Goal: Task Accomplishment & Management: Use online tool/utility

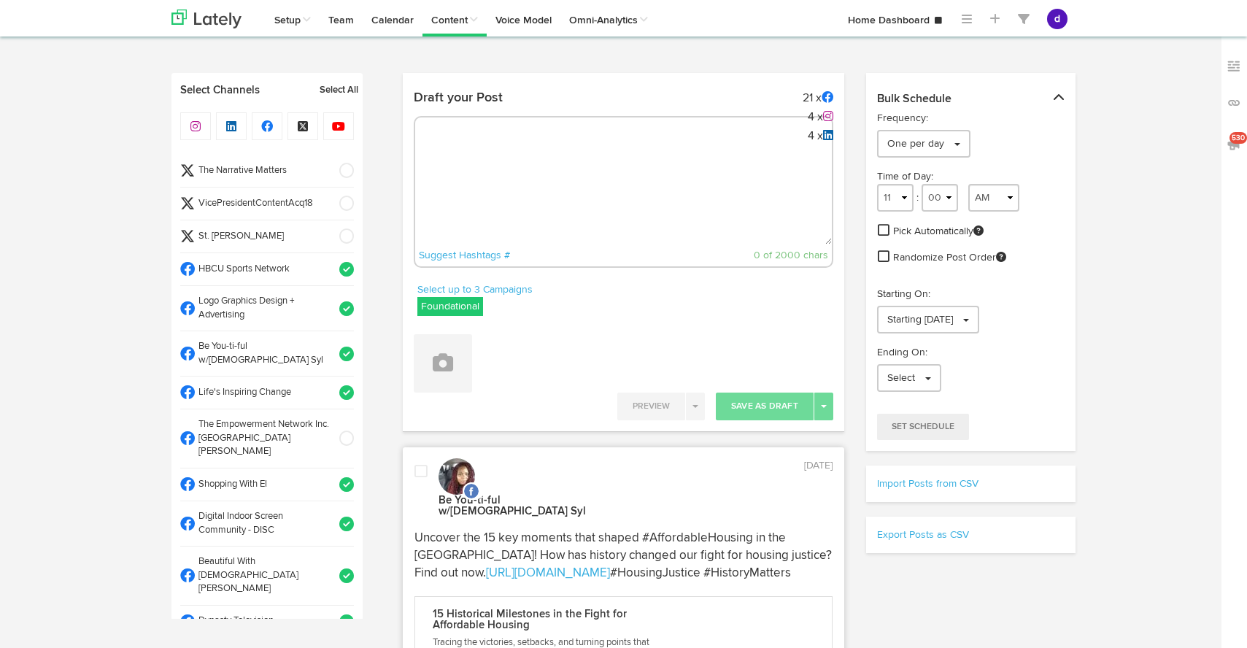
select select "8"
select select "30"
select select "11"
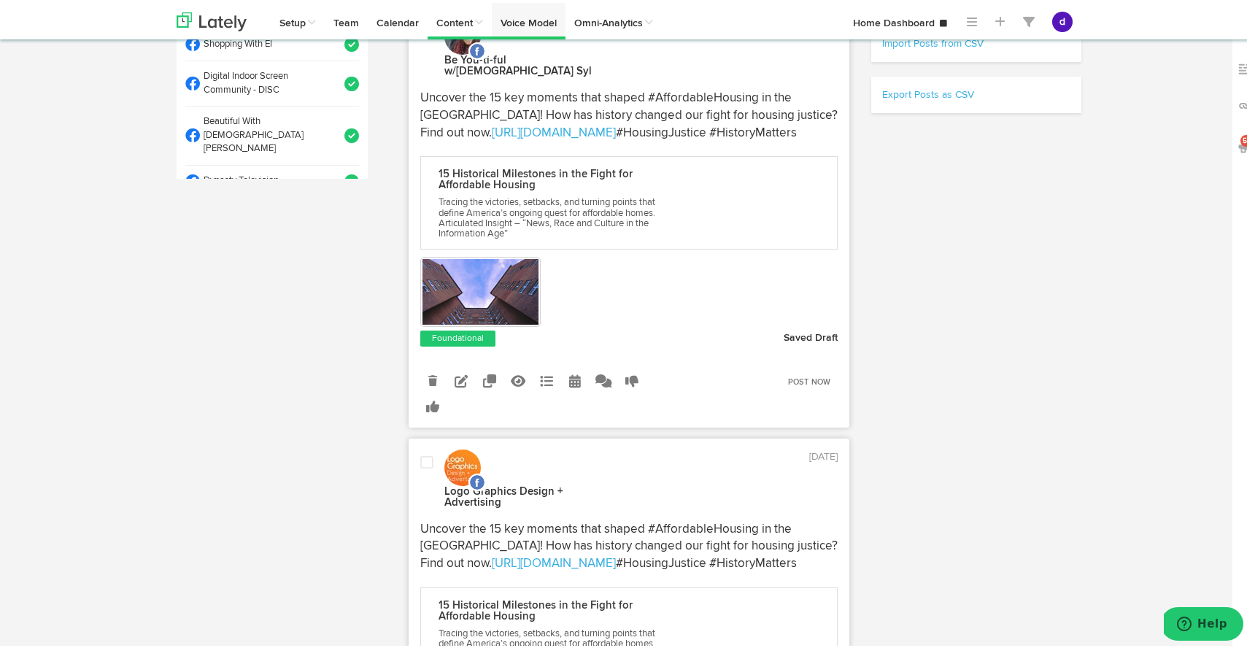
scroll to position [323, 0]
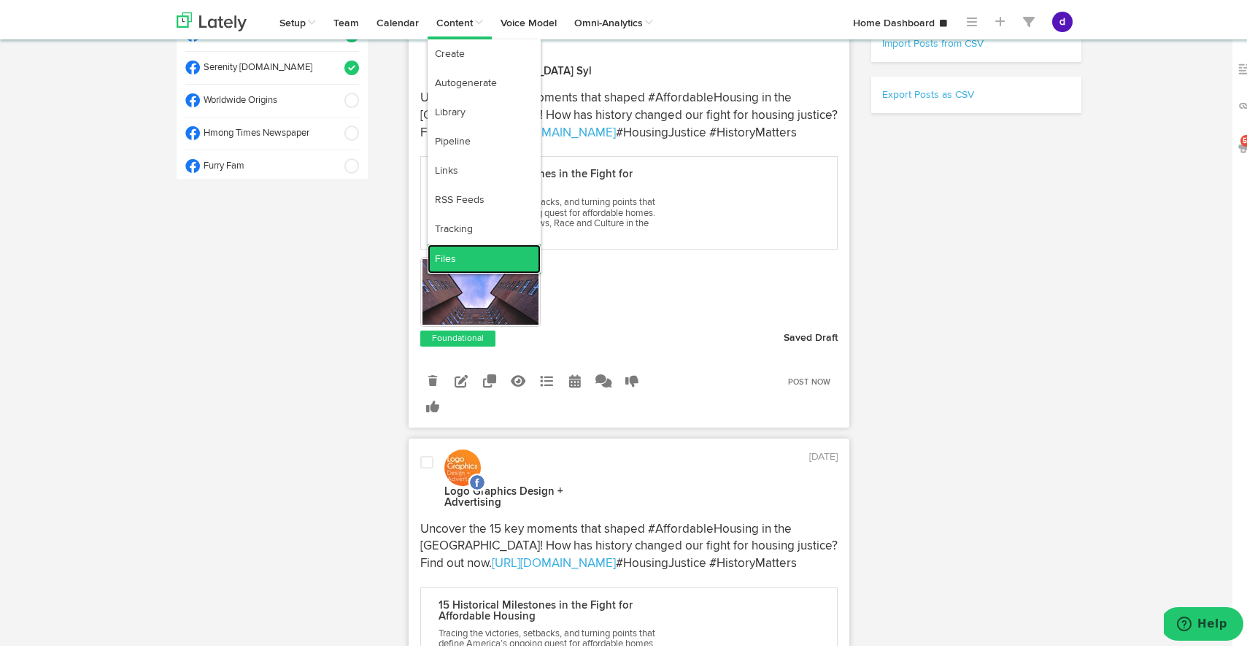
click at [466, 247] on link "Files" at bounding box center [484, 256] width 113 height 29
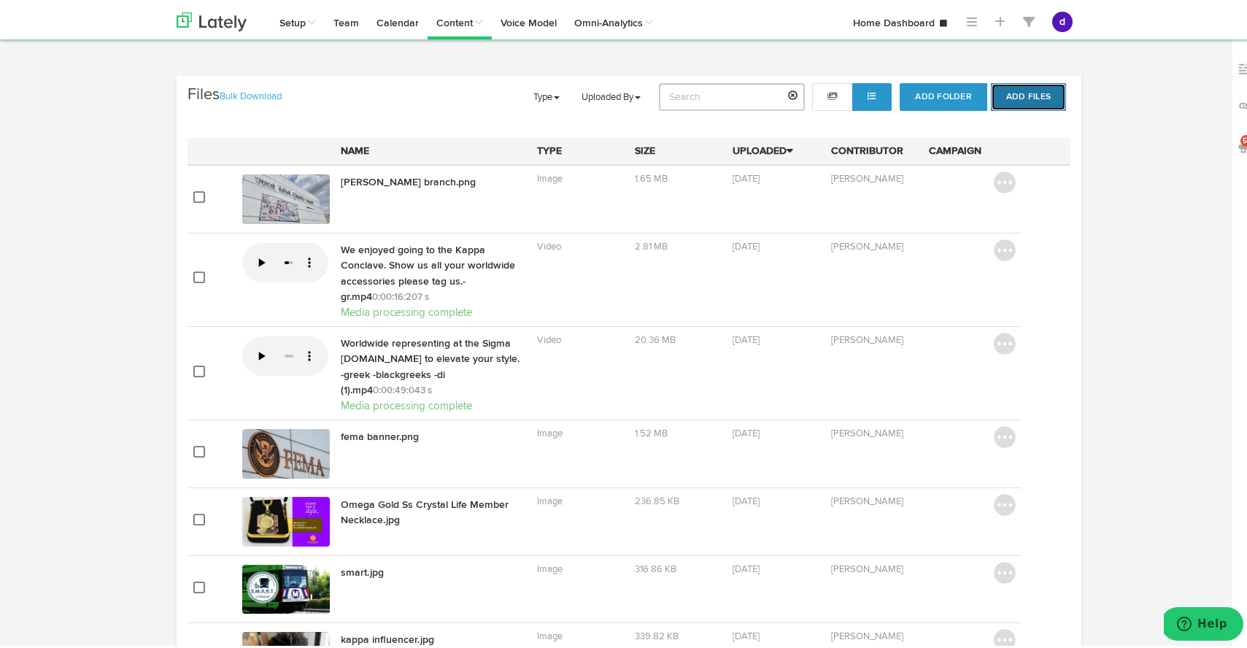
click at [1007, 99] on button "Add Files" at bounding box center [1028, 94] width 75 height 28
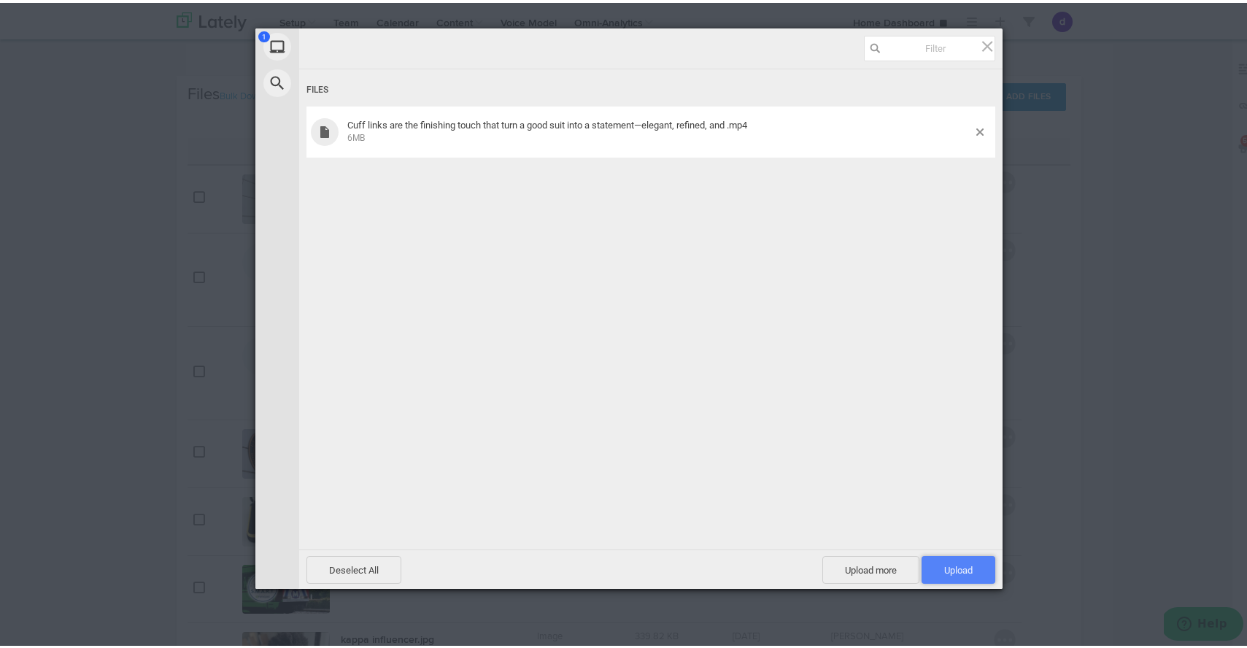
click at [946, 560] on span "Upload 1" at bounding box center [959, 567] width 74 height 28
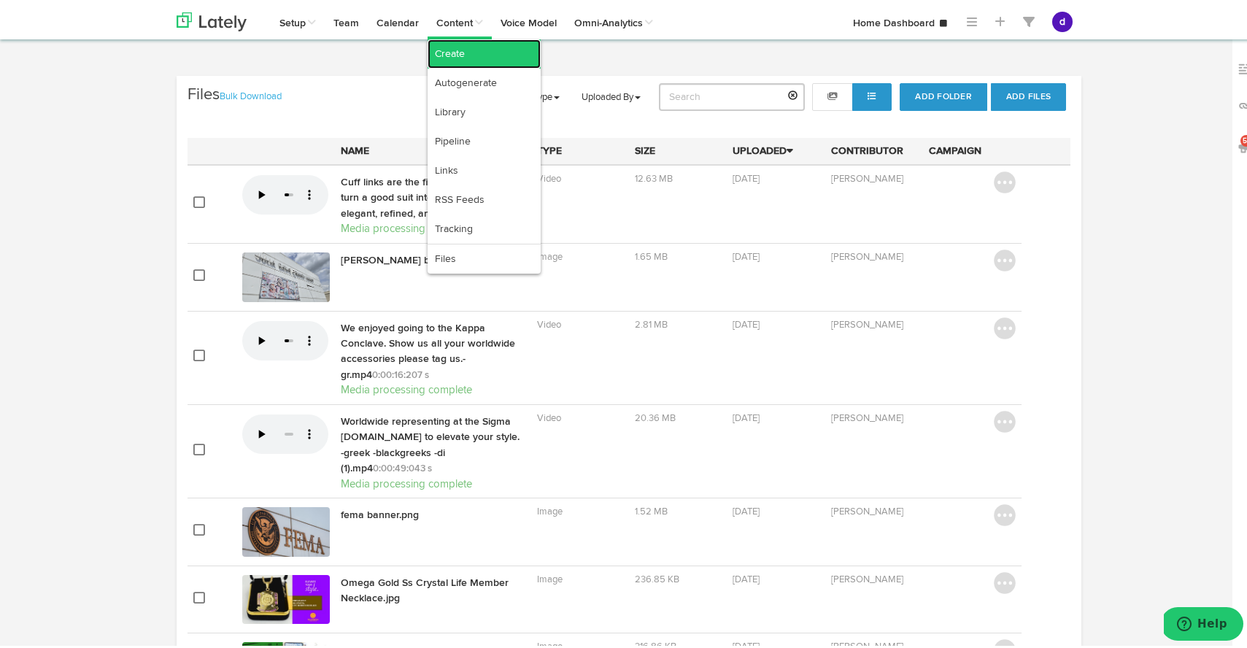
click at [467, 45] on link "Create" at bounding box center [484, 50] width 113 height 29
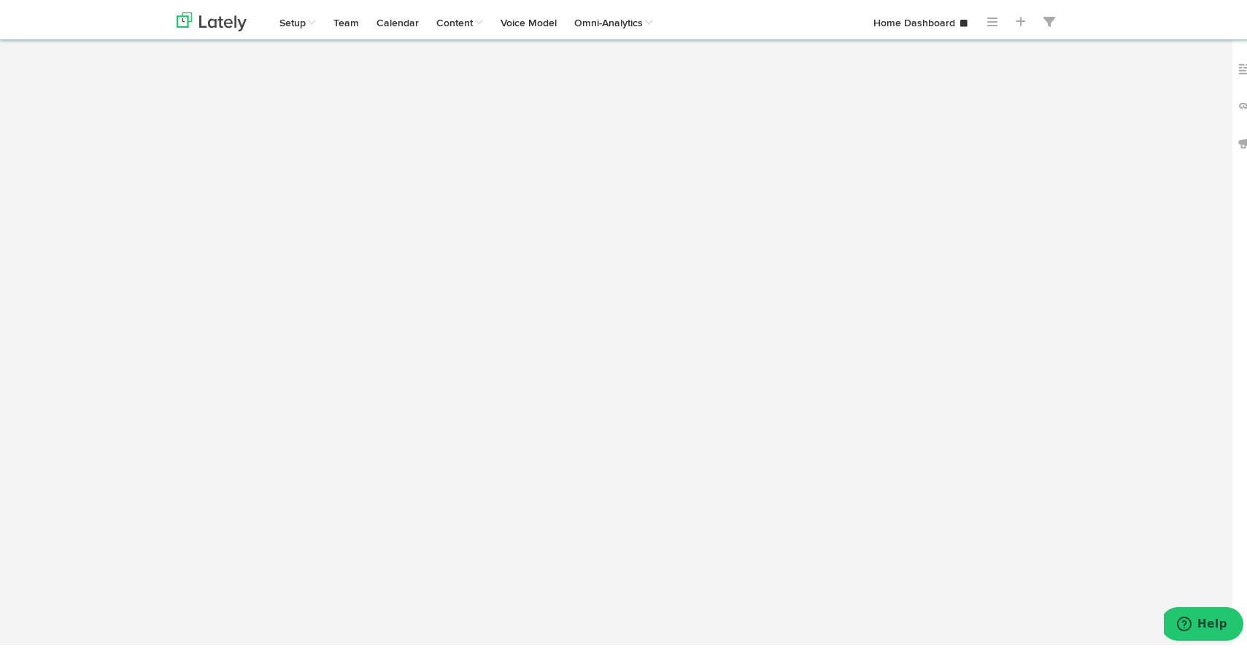
select select "12"
select select "42"
select select "PM"
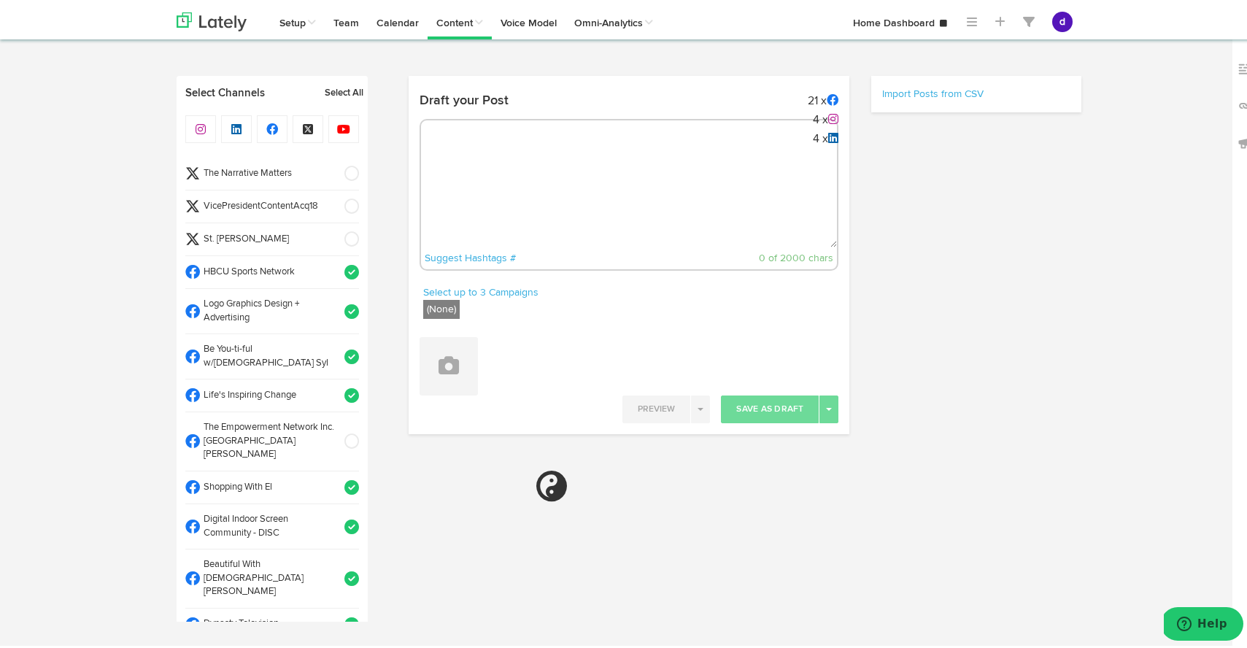
radio input "true"
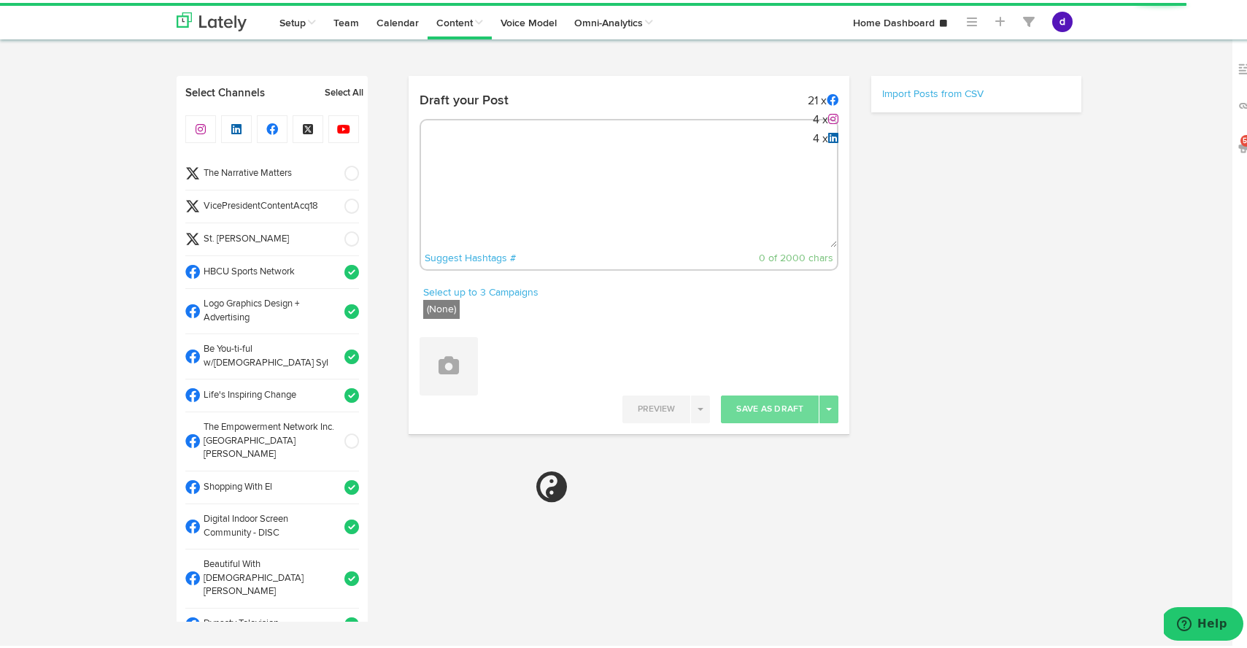
click at [454, 174] on textarea at bounding box center [629, 196] width 417 height 96
paste textarea "Cuff links are the finishing touch that turn a good suit into a statement—elega…"
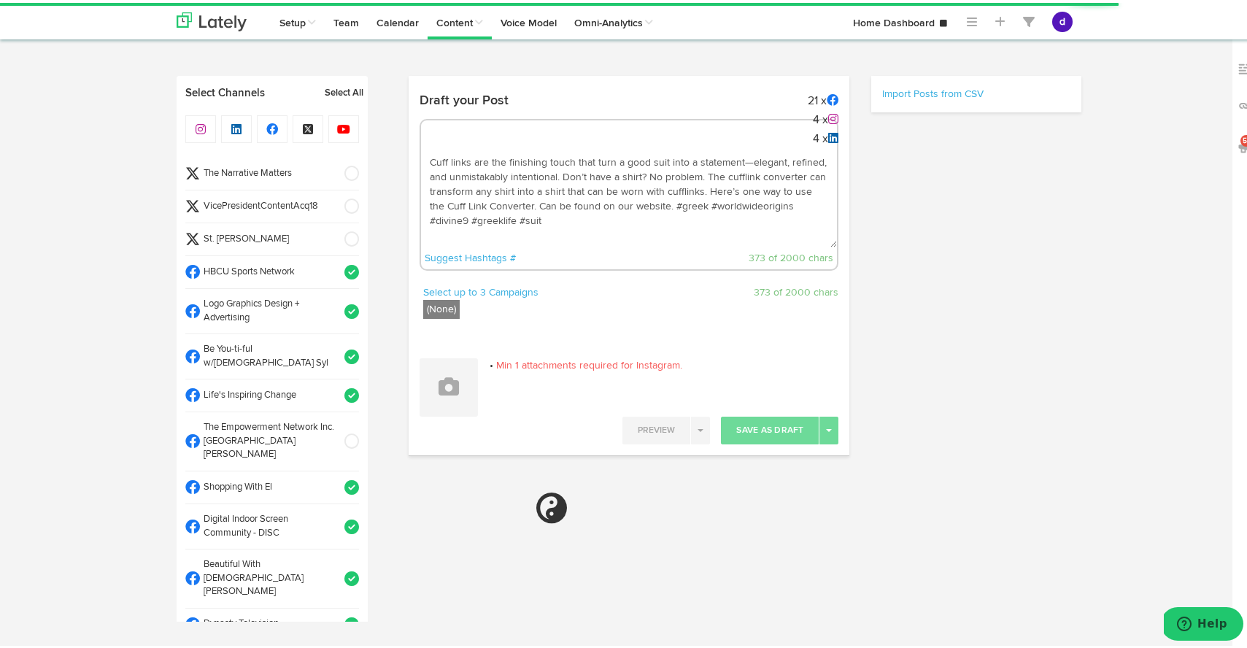
type textarea "Cuff links are the finishing touch that turn a good suit into a statement—elega…"
click at [338, 203] on span at bounding box center [347, 203] width 24 height 15
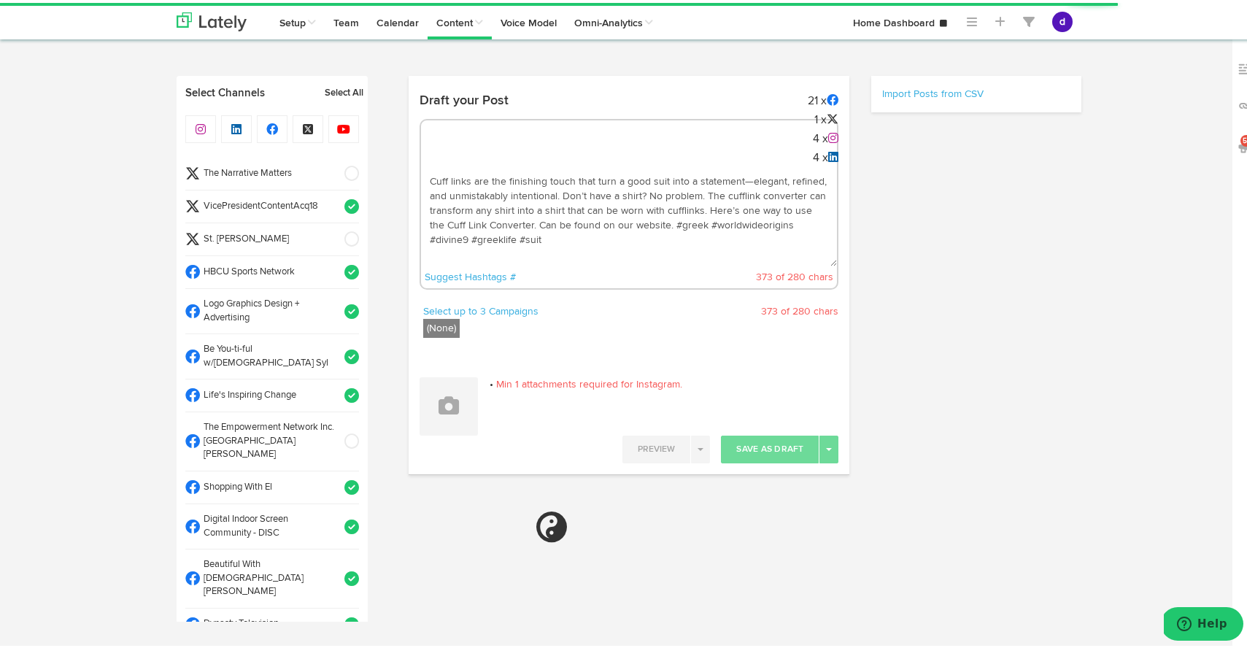
click at [338, 203] on span at bounding box center [347, 203] width 24 height 15
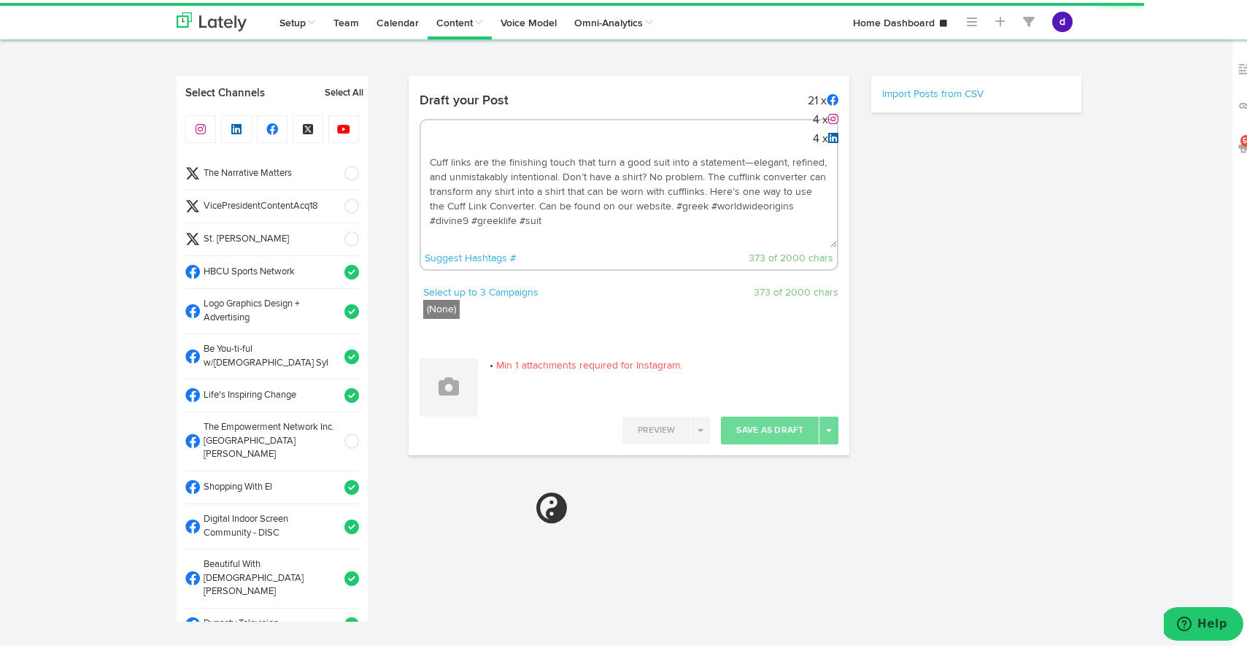
select select "11"
click at [455, 374] on button at bounding box center [449, 384] width 58 height 58
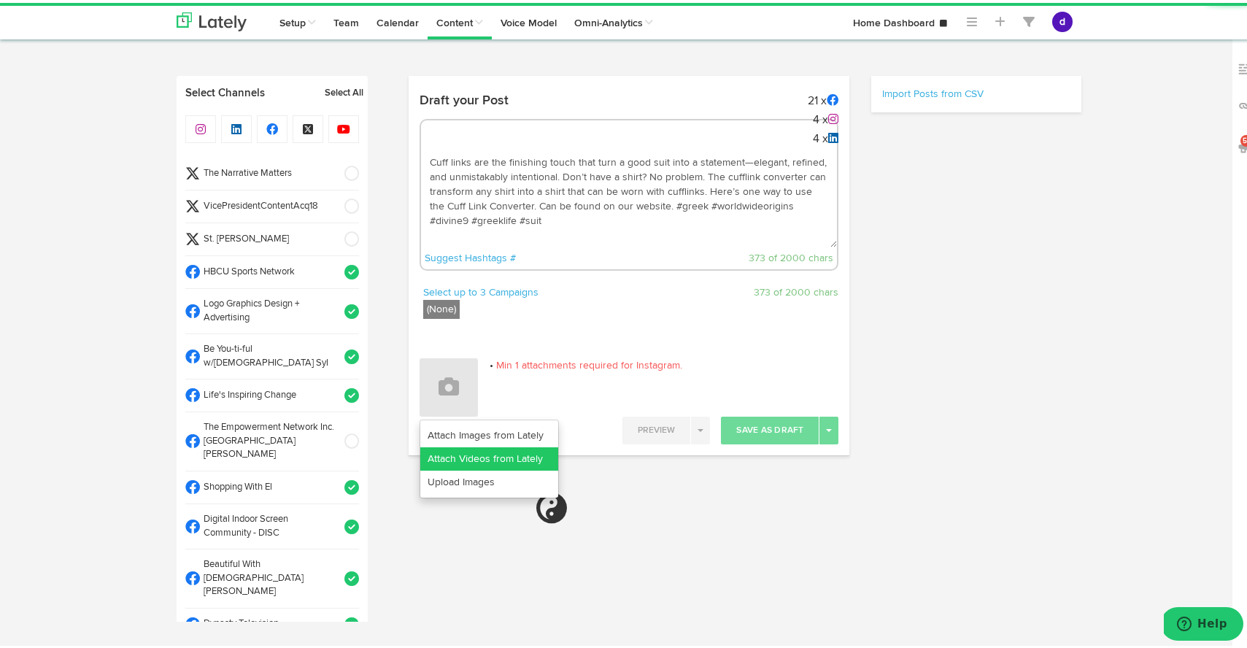
click at [470, 451] on link "Attach Videos from Lately" at bounding box center [489, 455] width 138 height 23
select select "11"
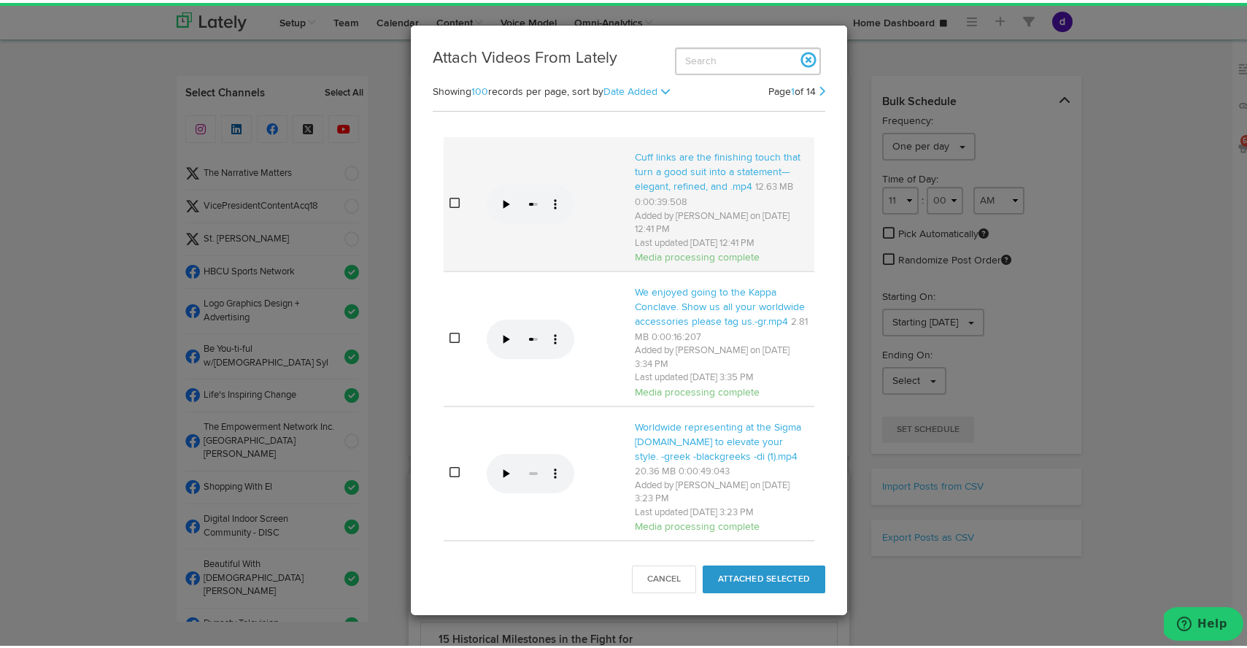
click at [506, 211] on video "Your browser does not support HTML5 video." at bounding box center [531, 199] width 88 height 44
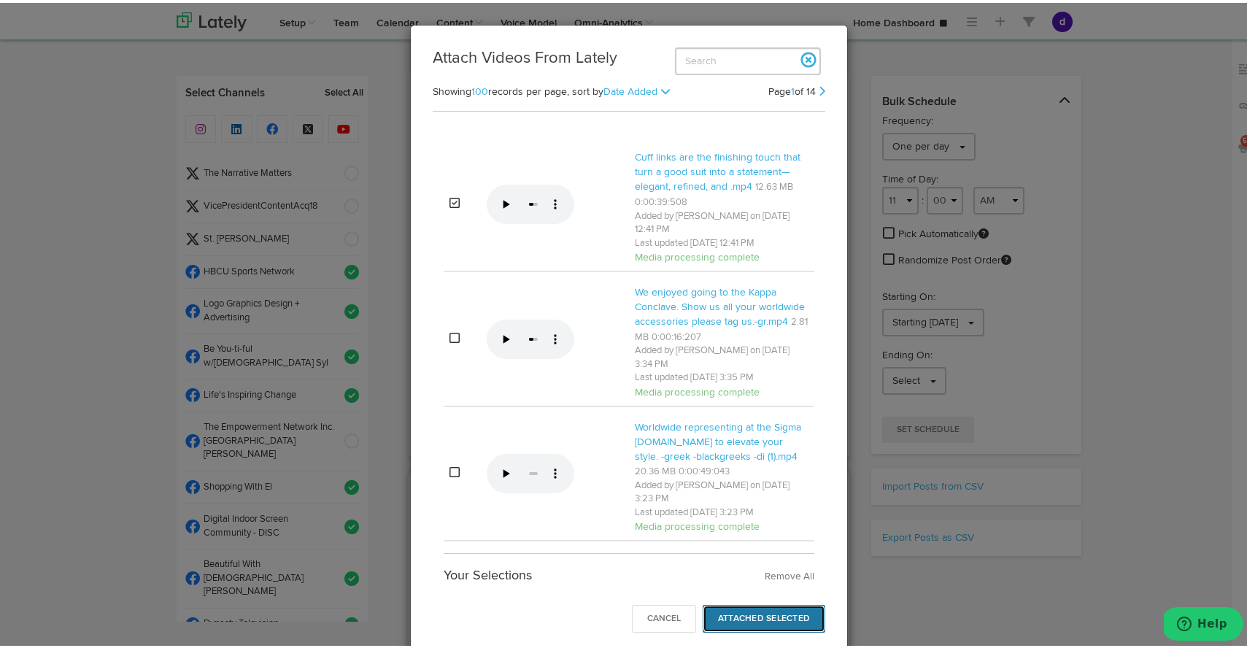
click at [755, 615] on button "Attached Selected" at bounding box center [764, 616] width 123 height 28
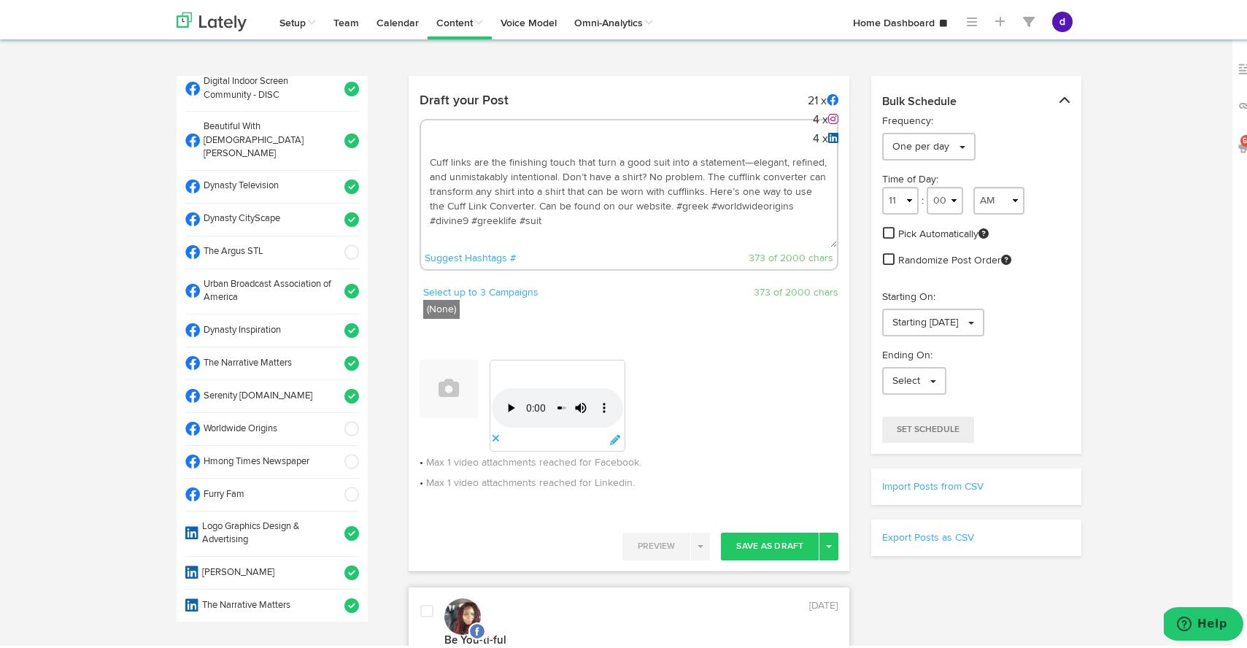
scroll to position [440, 0]
click at [336, 417] on span at bounding box center [347, 424] width 24 height 15
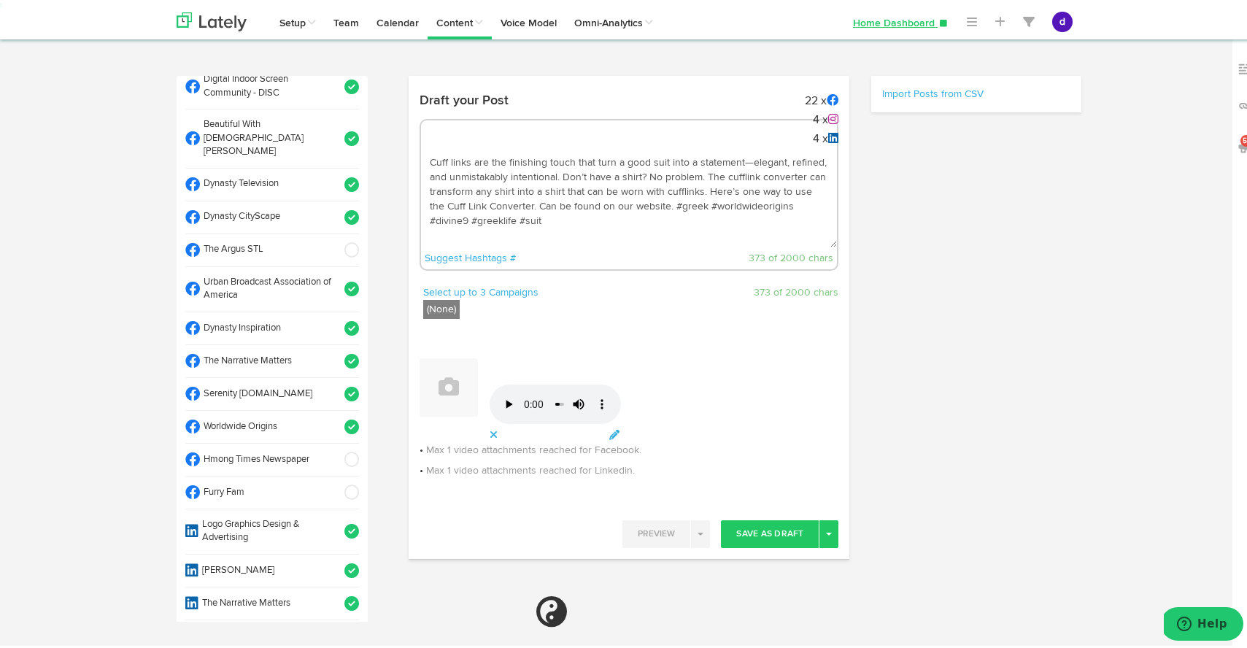
select select "11"
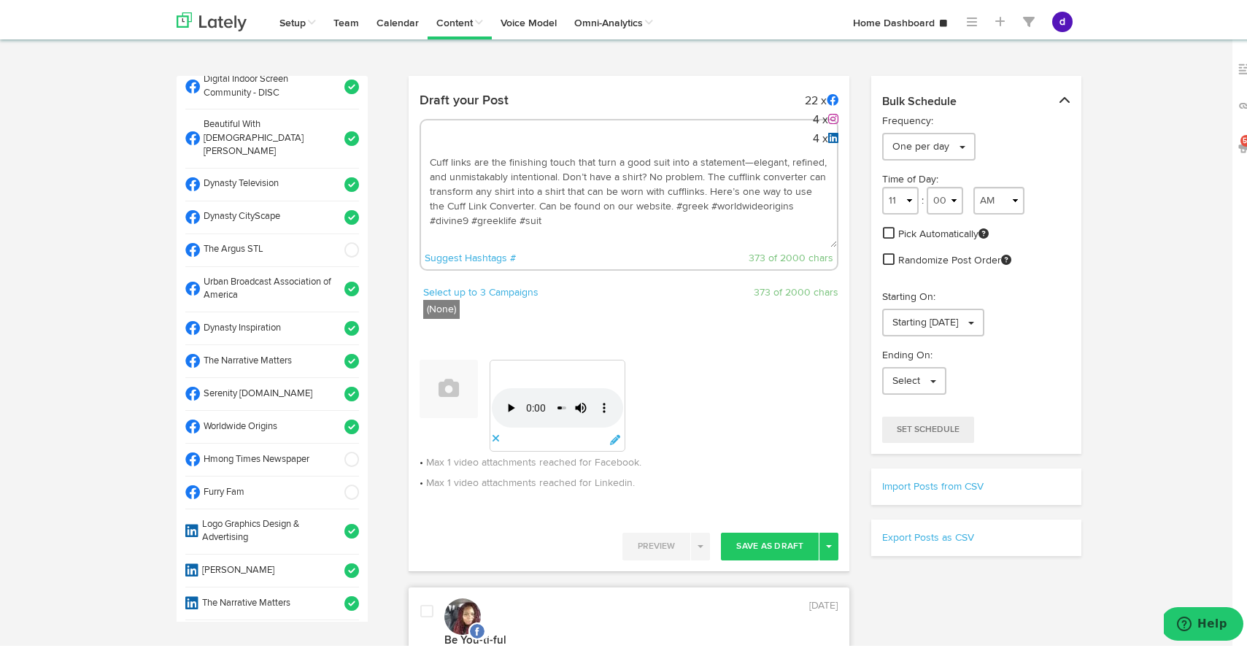
drag, startPoint x: 648, startPoint y: 201, endPoint x: 517, endPoint y: 201, distance: 130.6
click at [517, 201] on textarea "Cuff links are the finishing touch that turn a good suit into a statement—elega…" at bounding box center [629, 196] width 417 height 96
paste textarea "[URL][DOMAIN_NAME]"
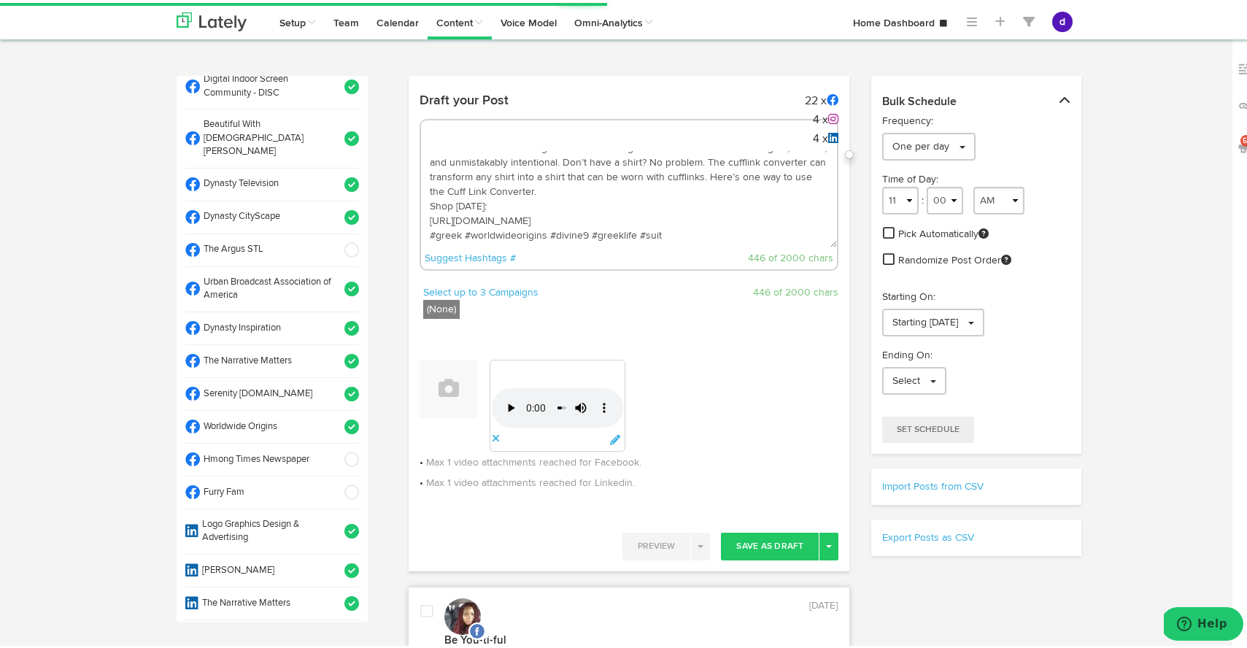
click at [674, 233] on textarea "Cuff links are the finishing touch that turn a good suit into a statement—elega…" at bounding box center [629, 196] width 417 height 96
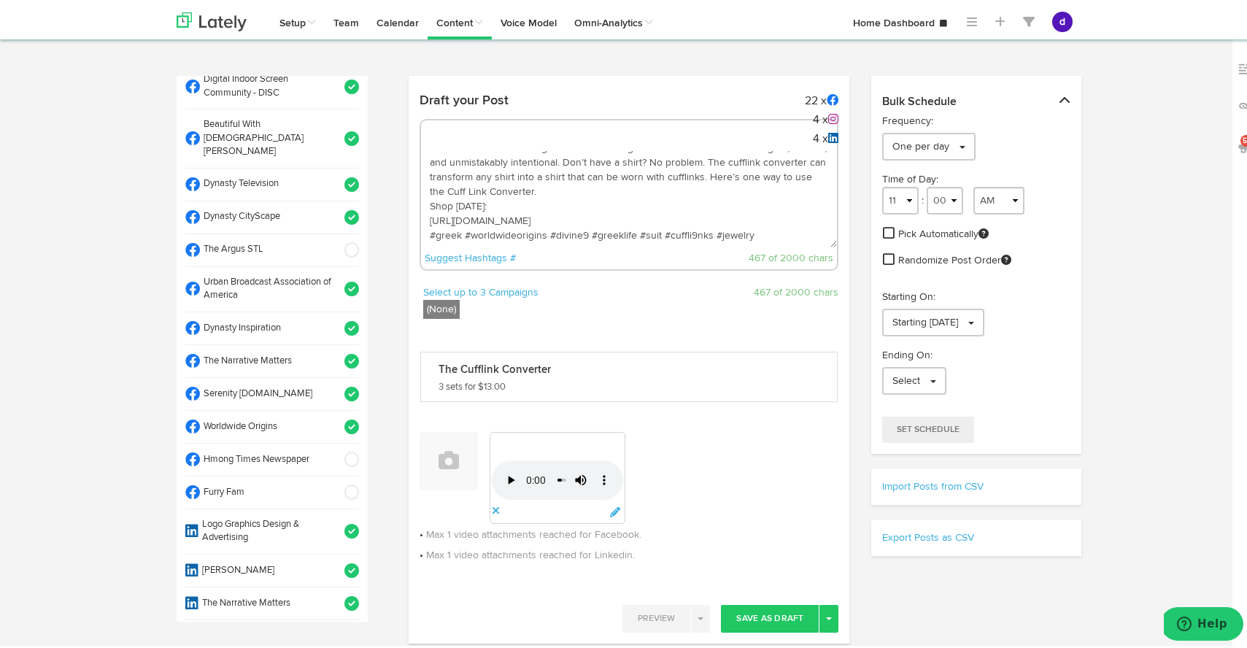
click at [688, 236] on textarea "Cuff links are the finishing touch that turn a good suit into a statement—elega…" at bounding box center [629, 196] width 417 height 96
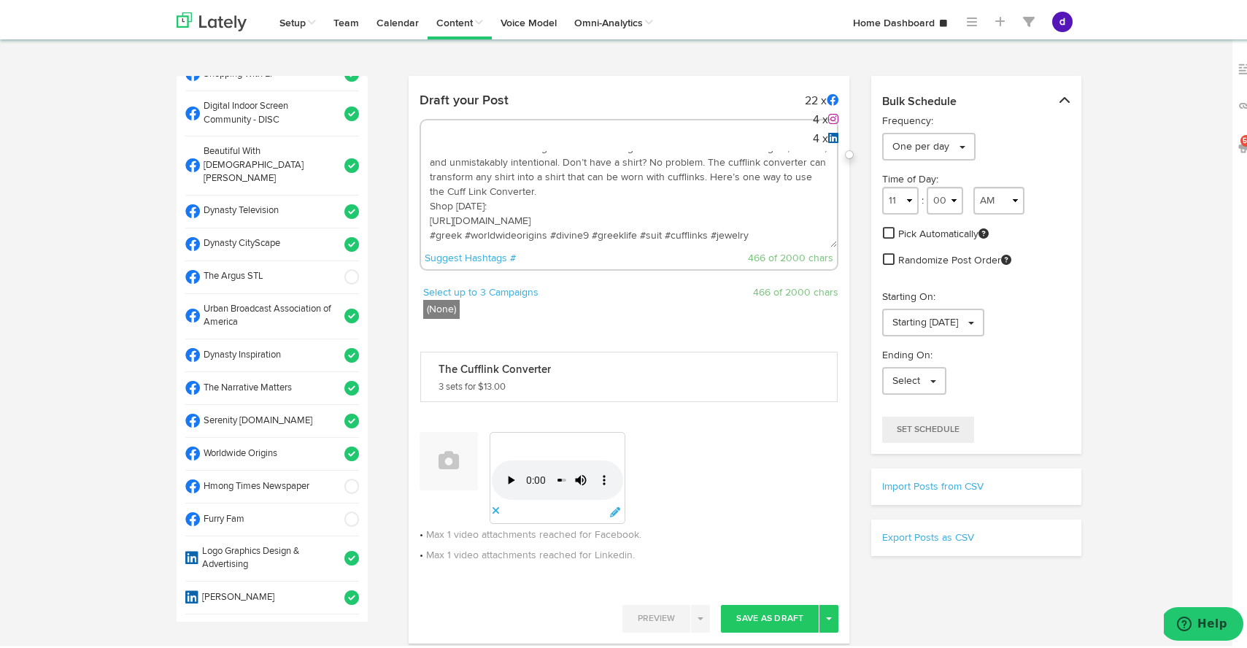
scroll to position [412, 0]
click at [606, 225] on textarea "Cuff links are the finishing touch that turn a good suit into a statement—elega…" at bounding box center [629, 196] width 417 height 96
drag, startPoint x: 440, startPoint y: 235, endPoint x: 453, endPoint y: 216, distance: 23.1
click at [454, 216] on textarea "Cuff links are the finishing touch that turn a good suit into a statement—elega…" at bounding box center [629, 196] width 417 height 96
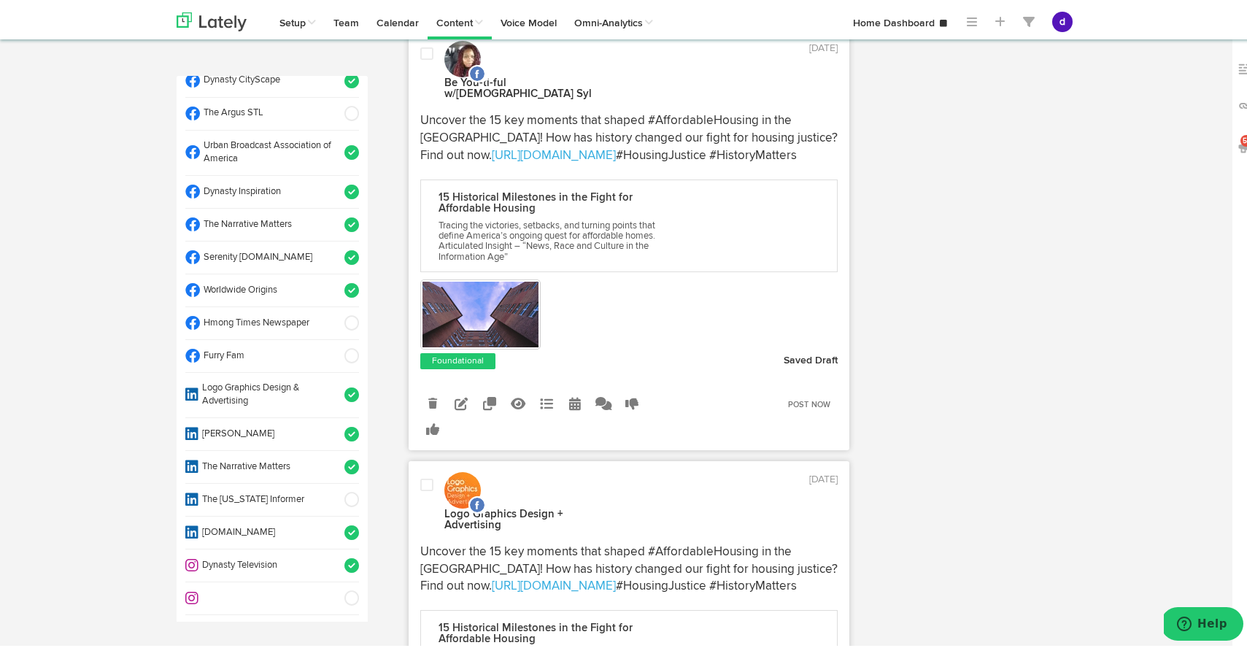
scroll to position [474, 0]
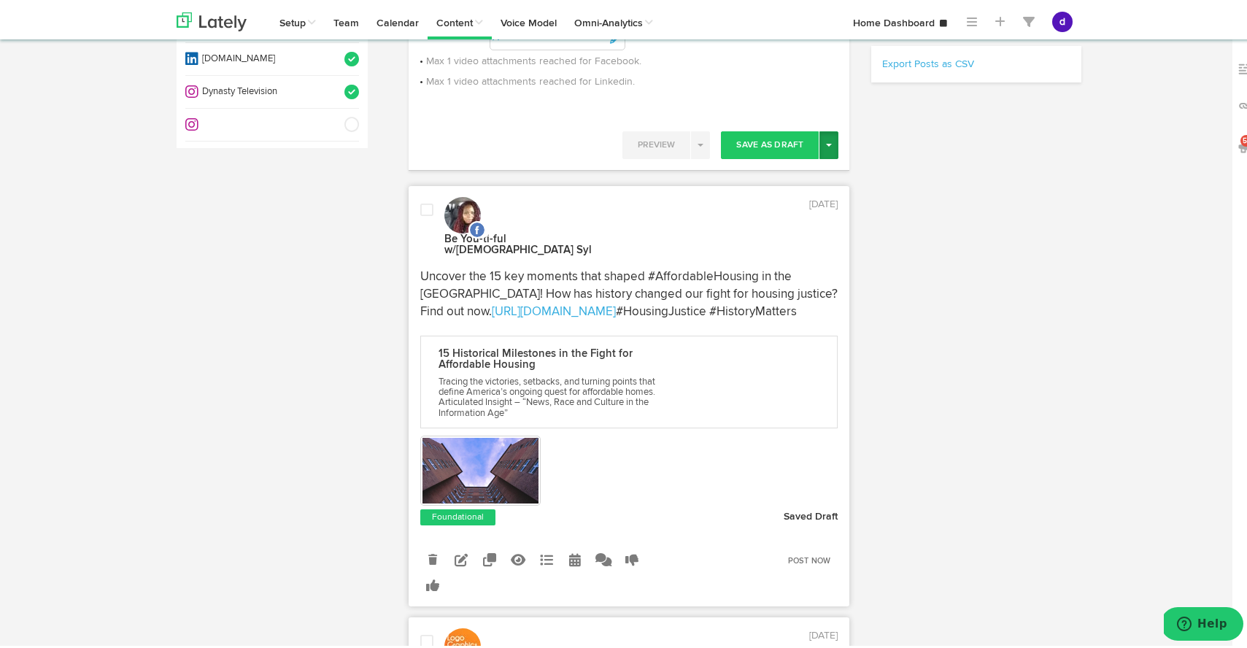
type textarea "Cuff links are the finishing touch that turn a good suit into a statement—elega…"
click at [824, 139] on button "Toggle Dropdown" at bounding box center [829, 142] width 19 height 28
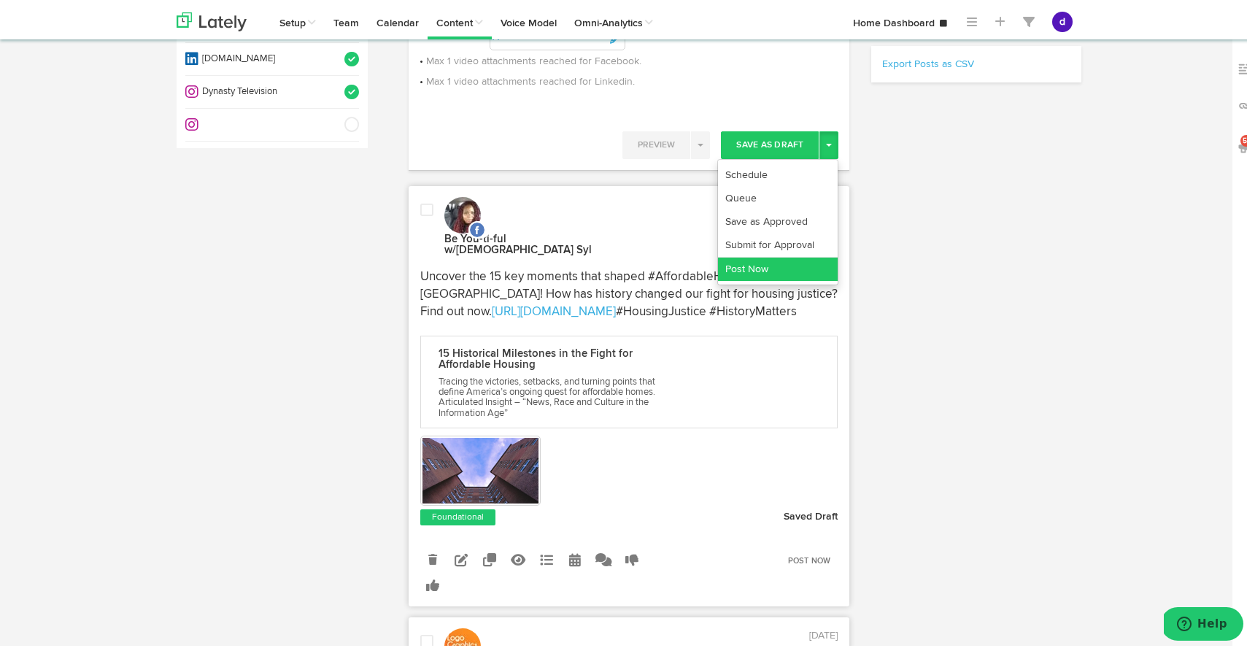
click at [777, 261] on link "Post Now" at bounding box center [778, 266] width 120 height 23
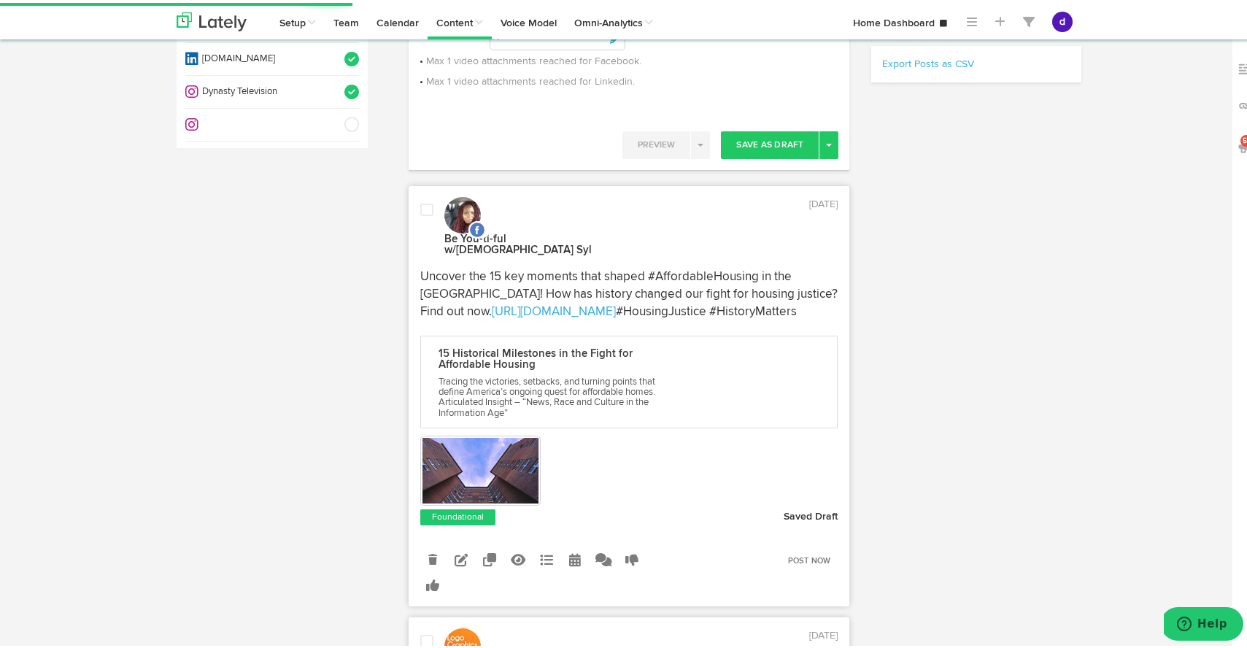
scroll to position [0, 0]
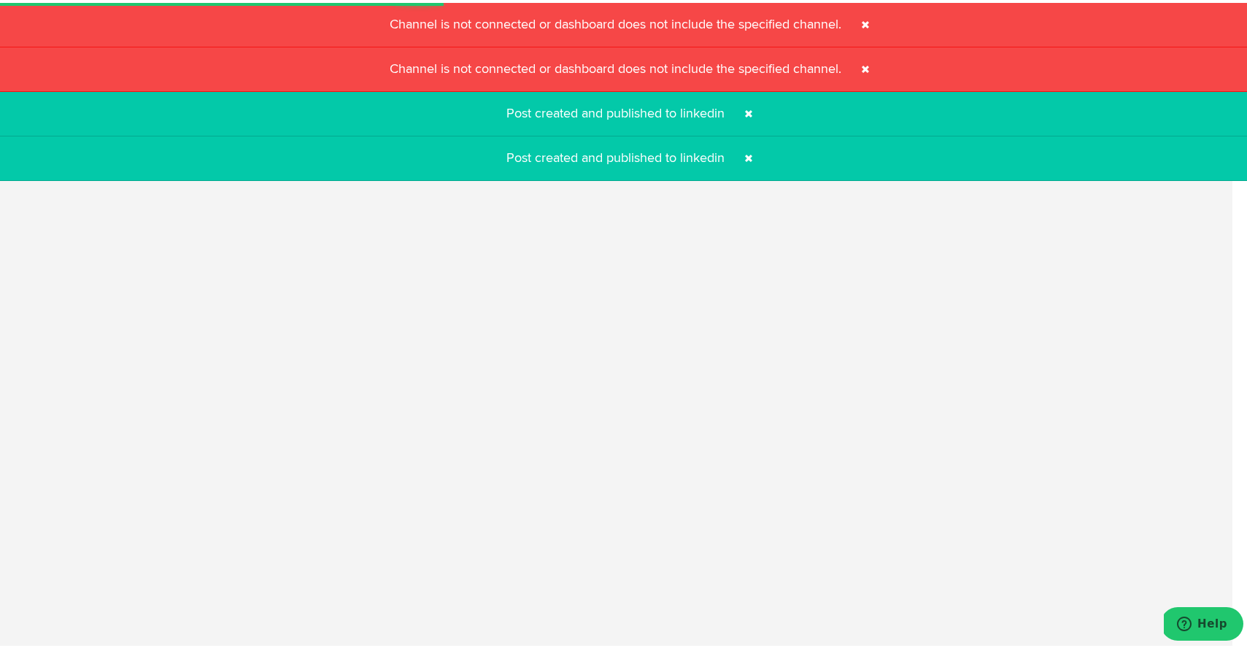
select select "11"
